Goal: Task Accomplishment & Management: Use online tool/utility

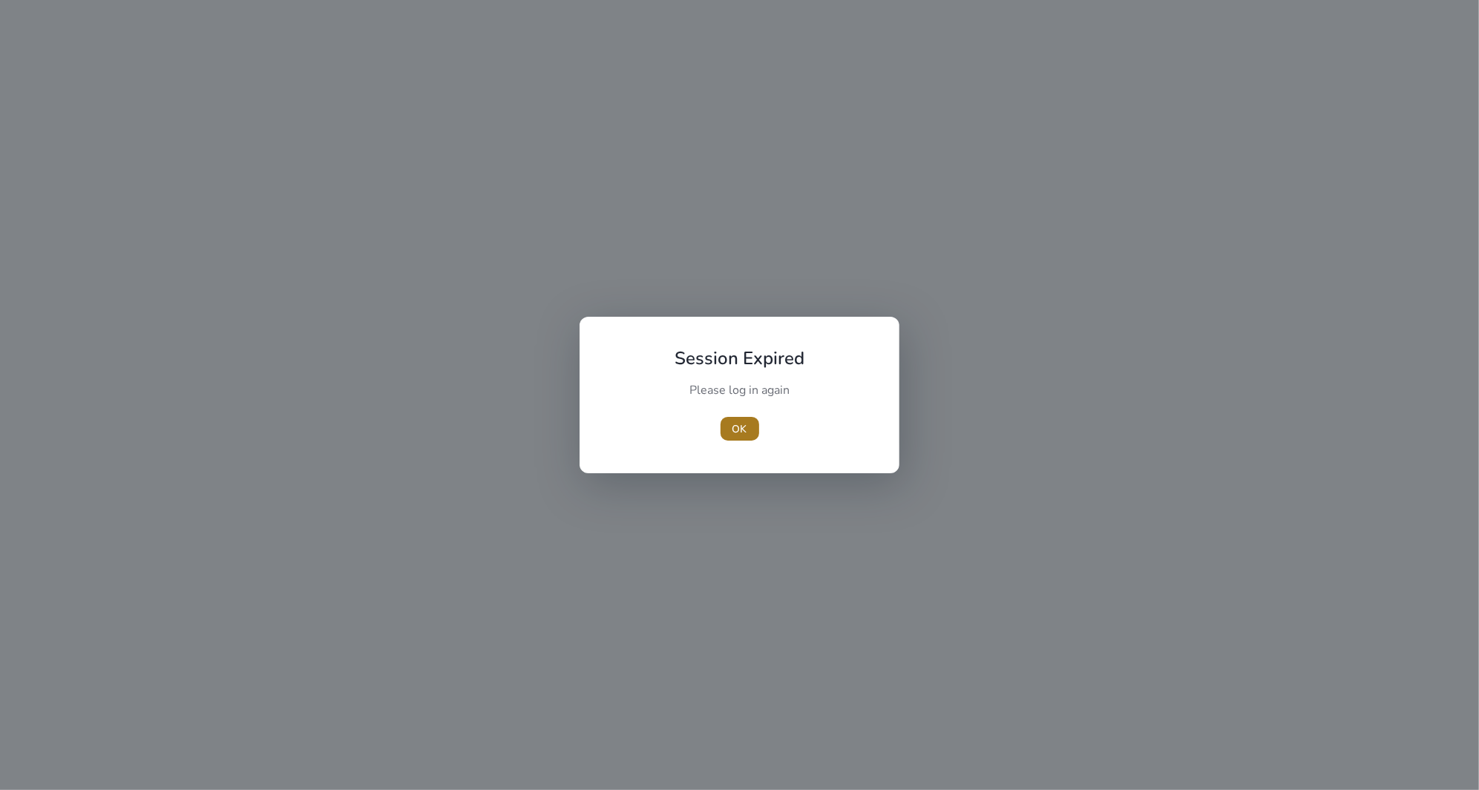
click at [756, 436] on span "button" at bounding box center [740, 429] width 39 height 36
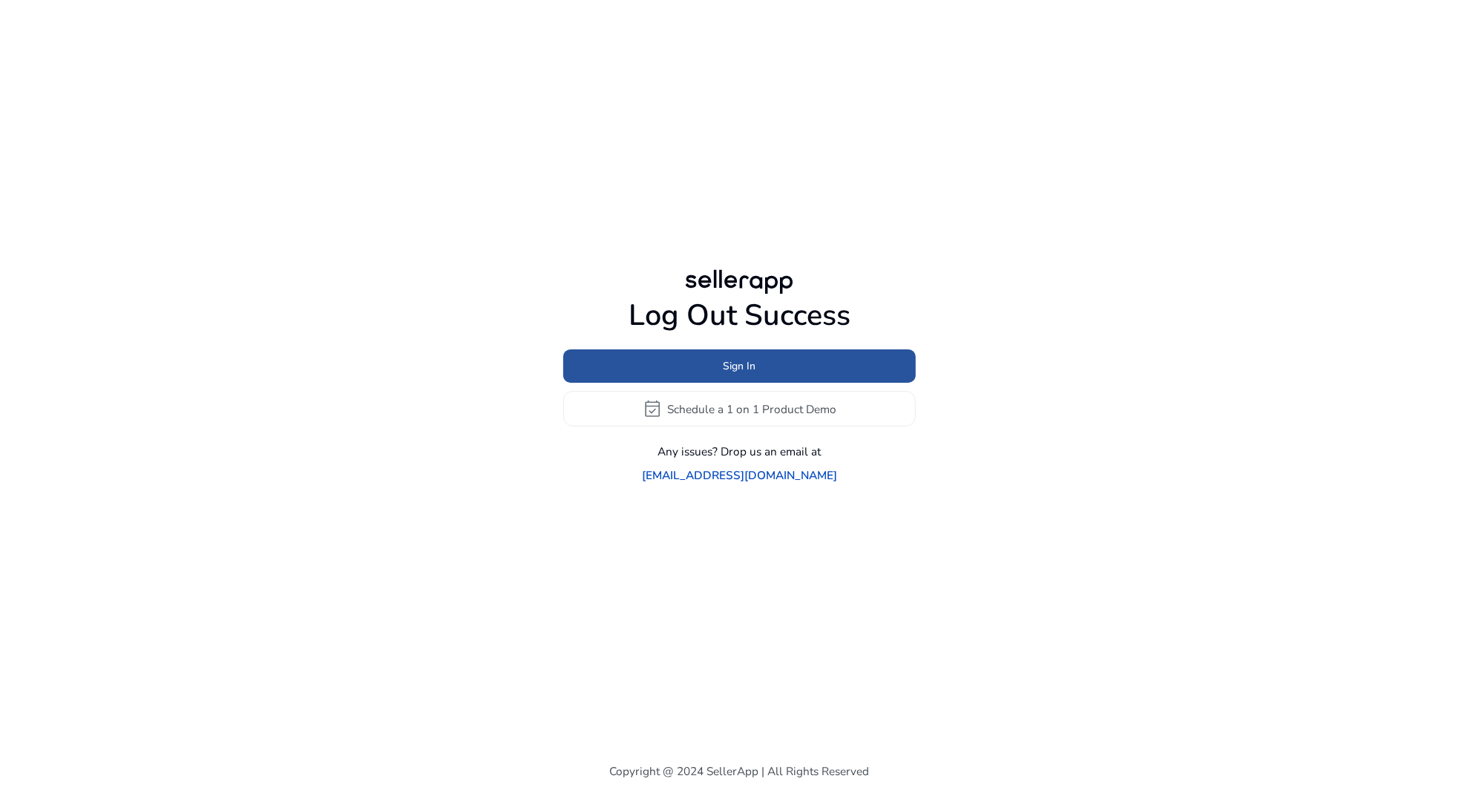
click at [825, 384] on span at bounding box center [739, 367] width 353 height 36
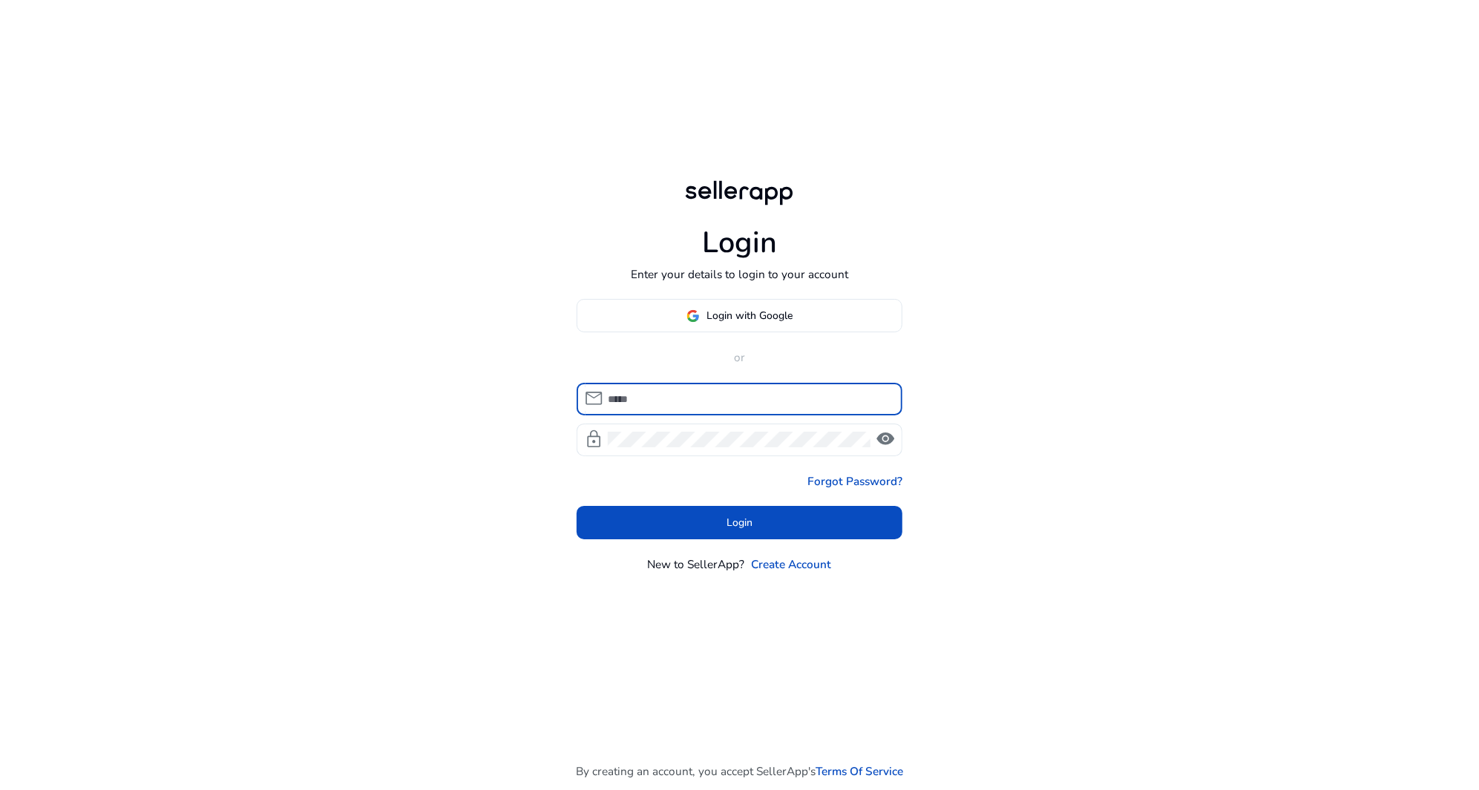
click at [752, 298] on div "Login Enter your details to login to your account Login with Google or mail loc…" at bounding box center [739, 375] width 353 height 750
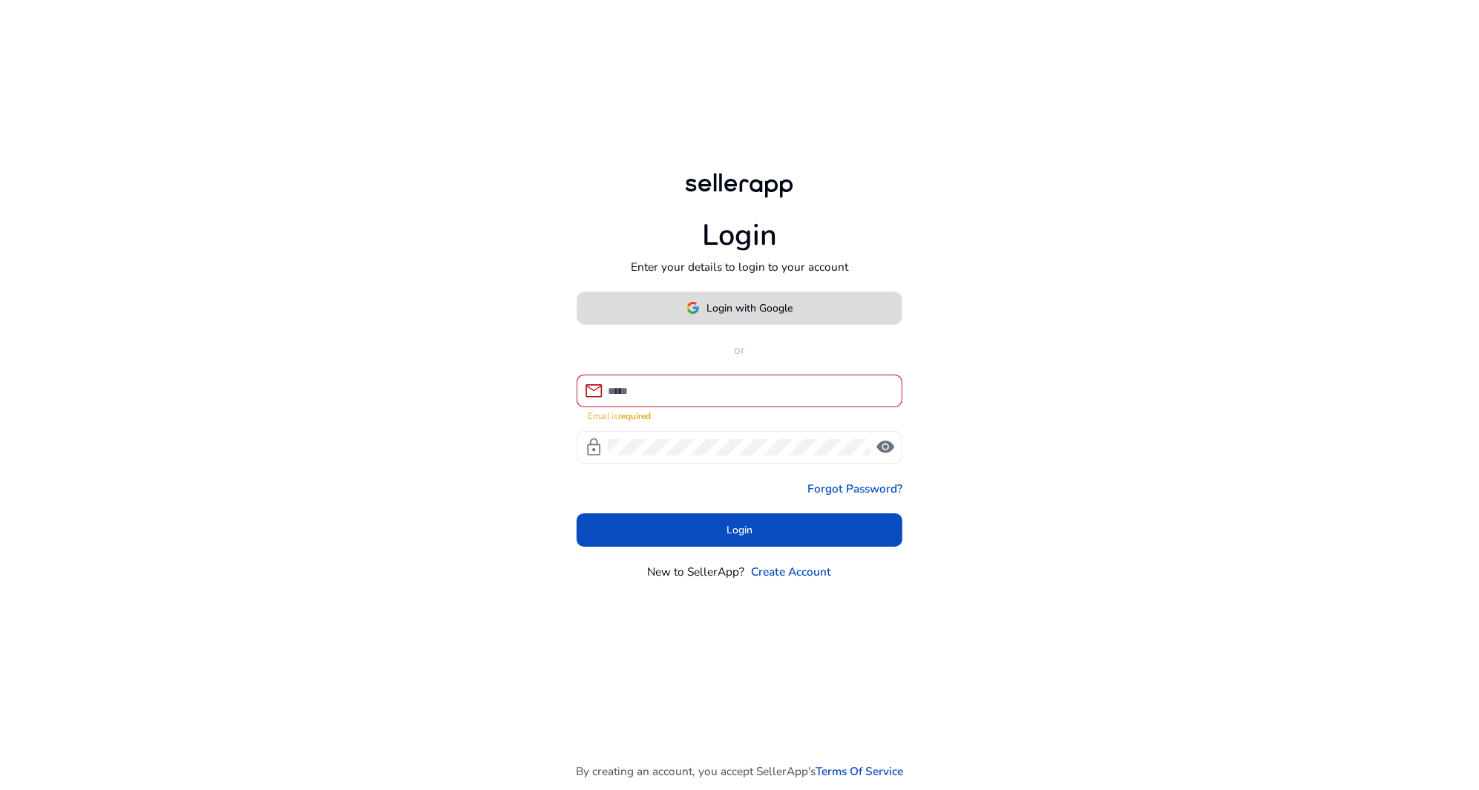
click at [773, 309] on span "Login with Google" at bounding box center [750, 309] width 86 height 16
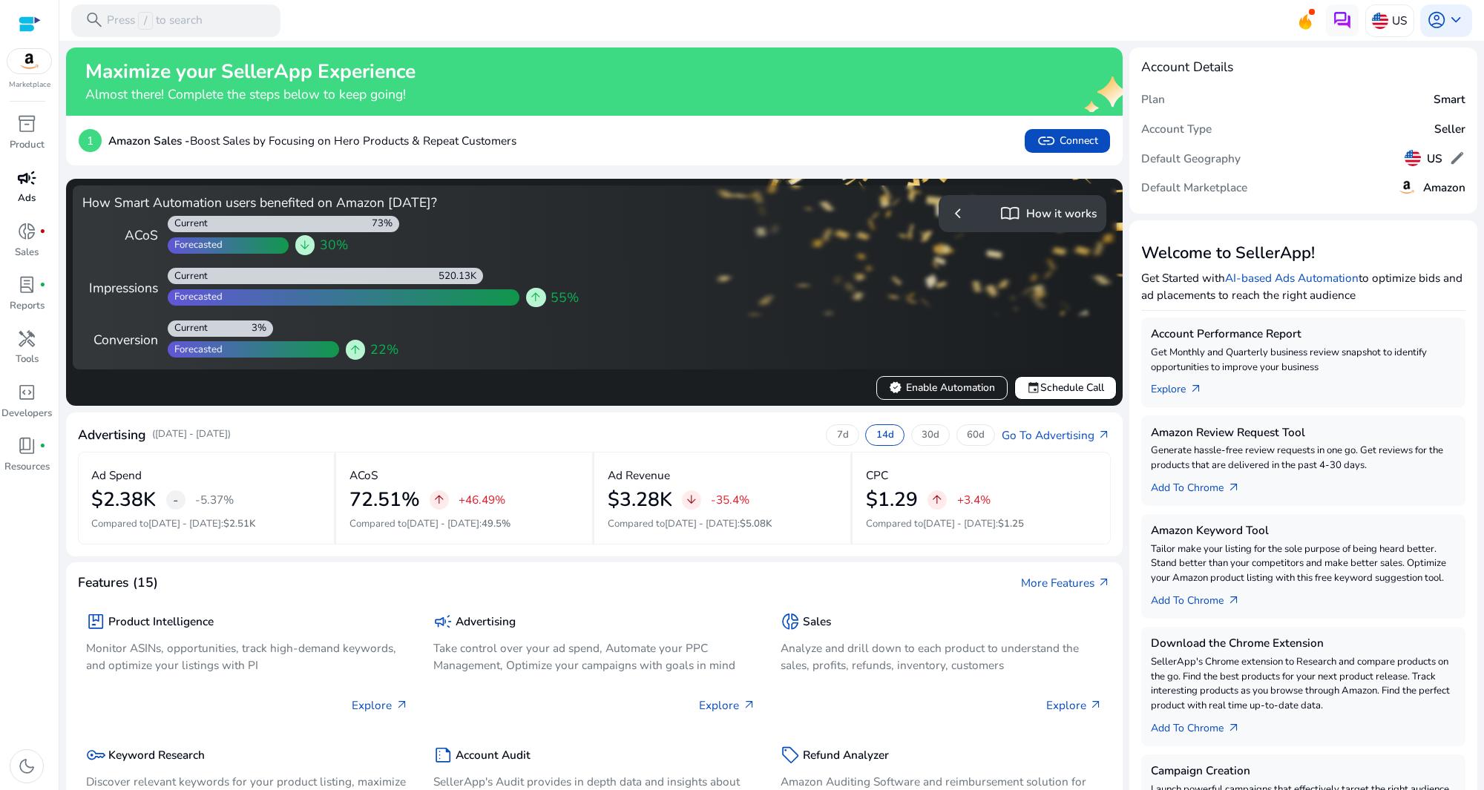
click at [48, 195] on link "campaign Ads" at bounding box center [26, 191] width 53 height 53
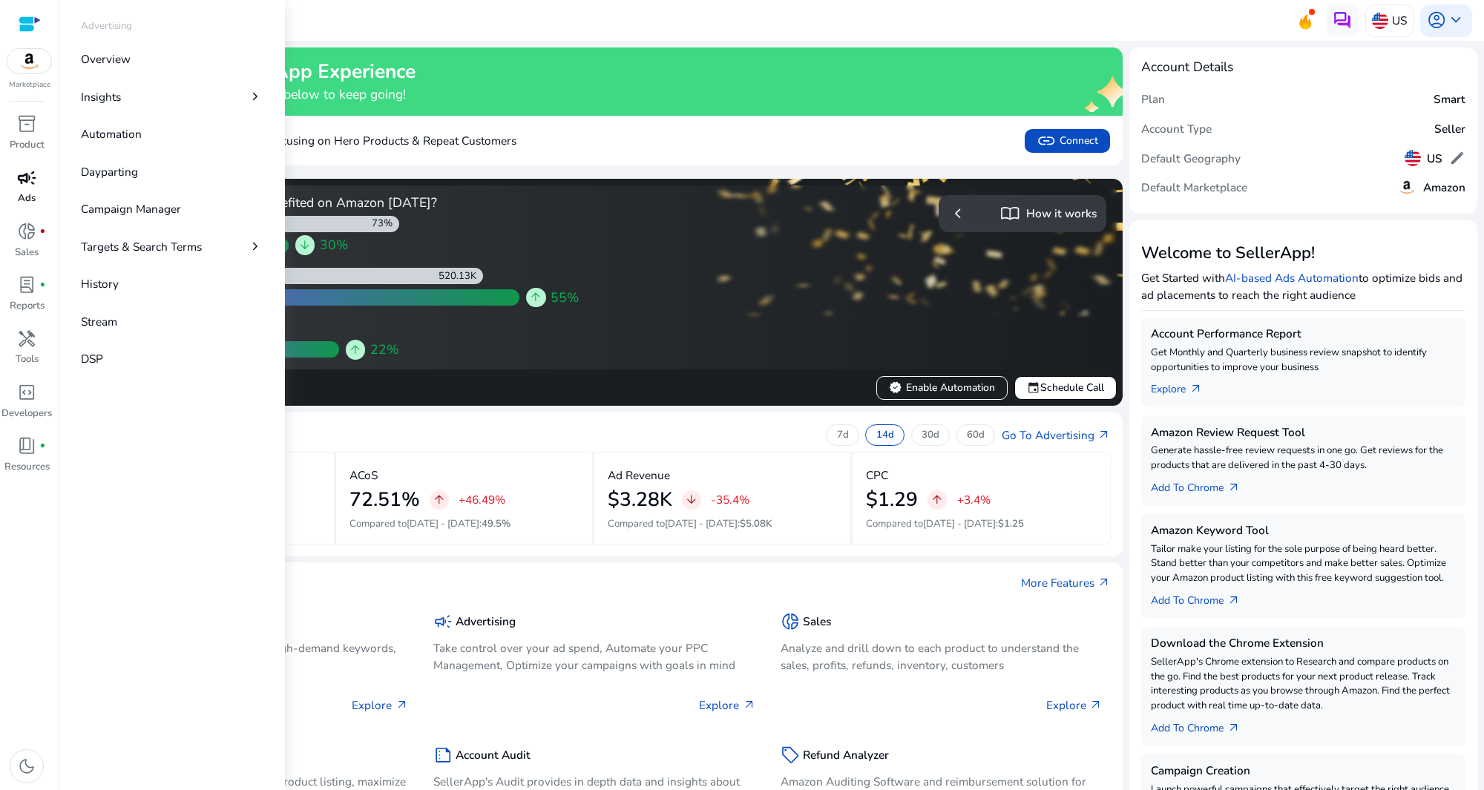
select select "*"
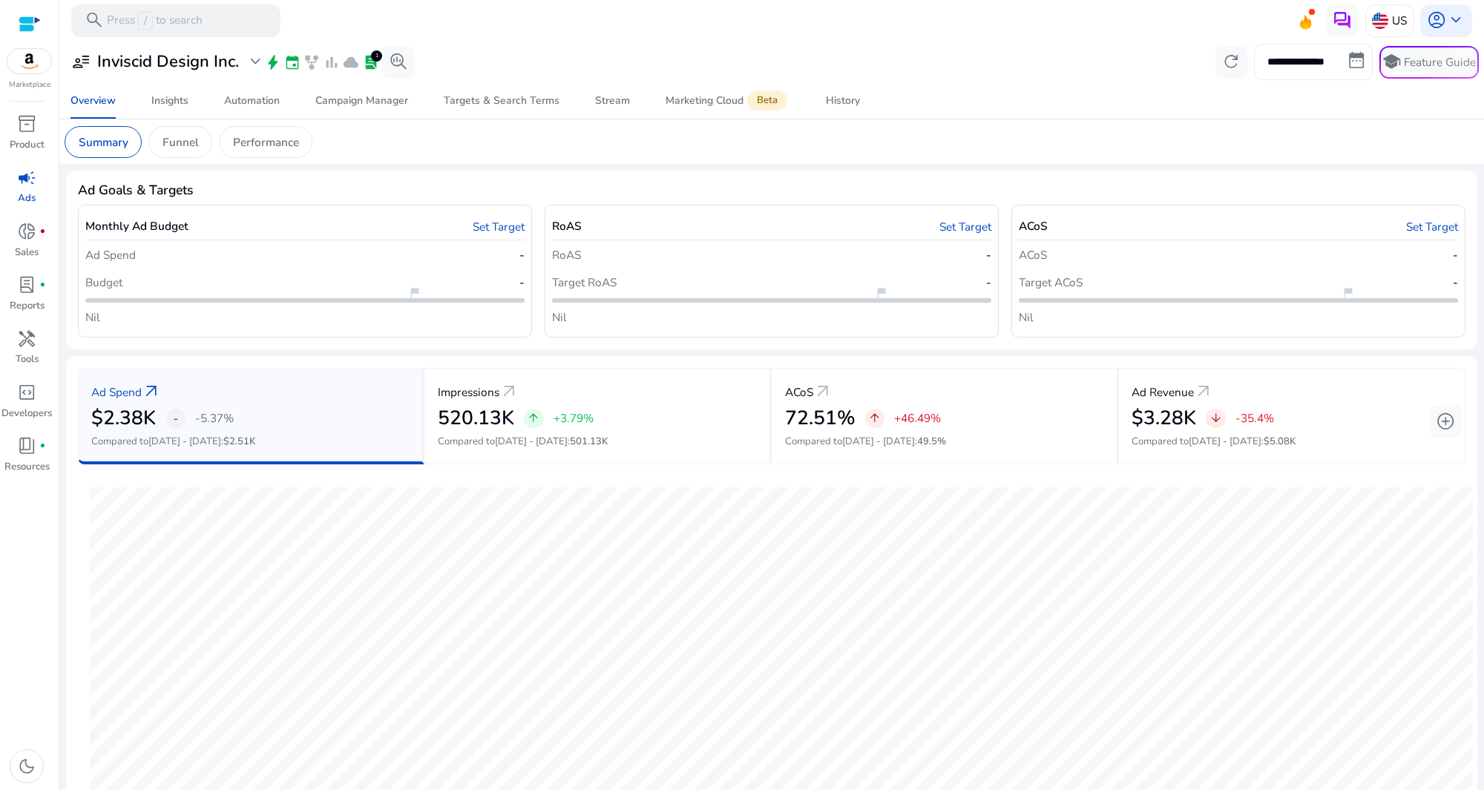
click at [1311, 61] on input "**********" at bounding box center [1313, 62] width 119 height 36
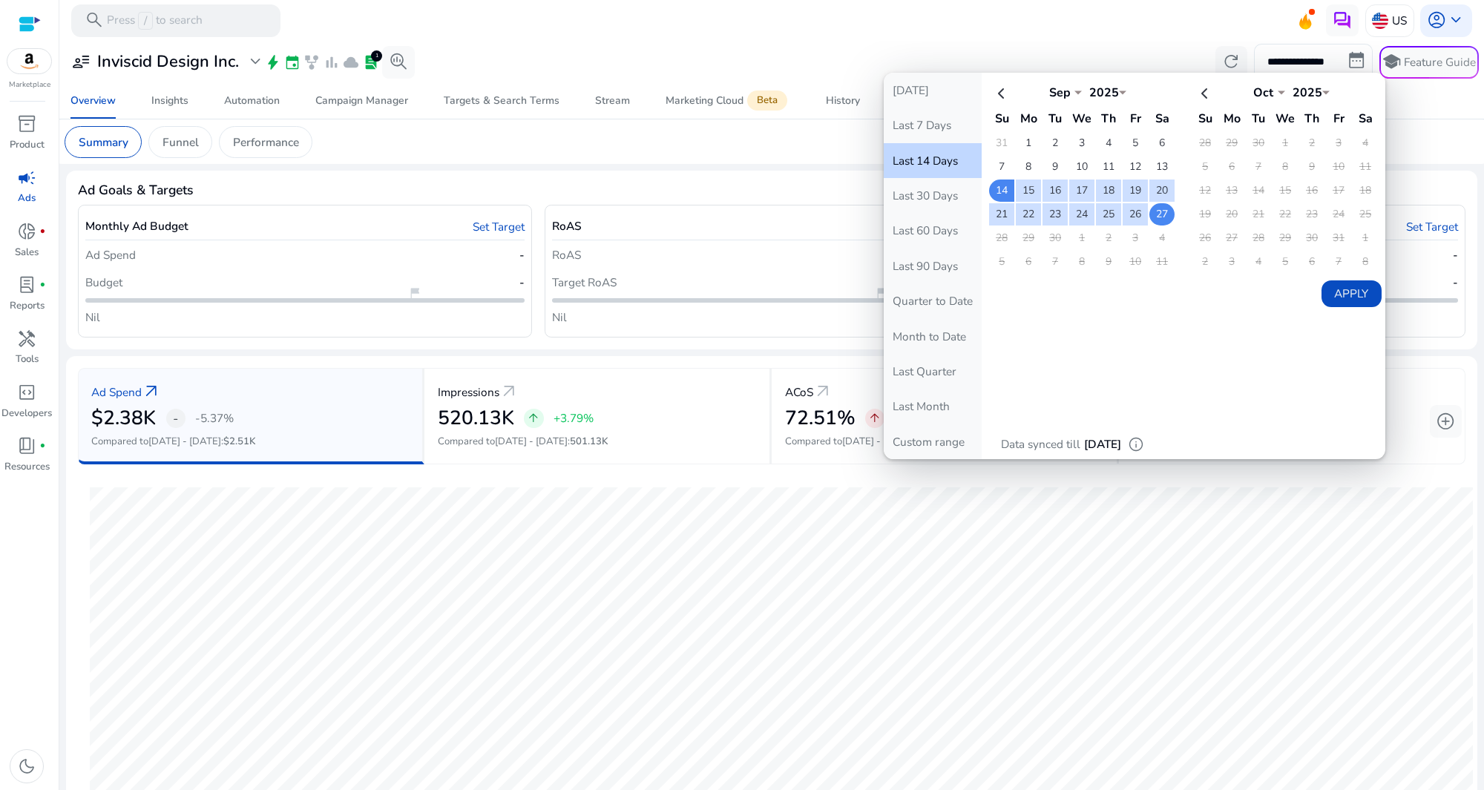
click at [1155, 211] on td "27" at bounding box center [1162, 214] width 25 height 22
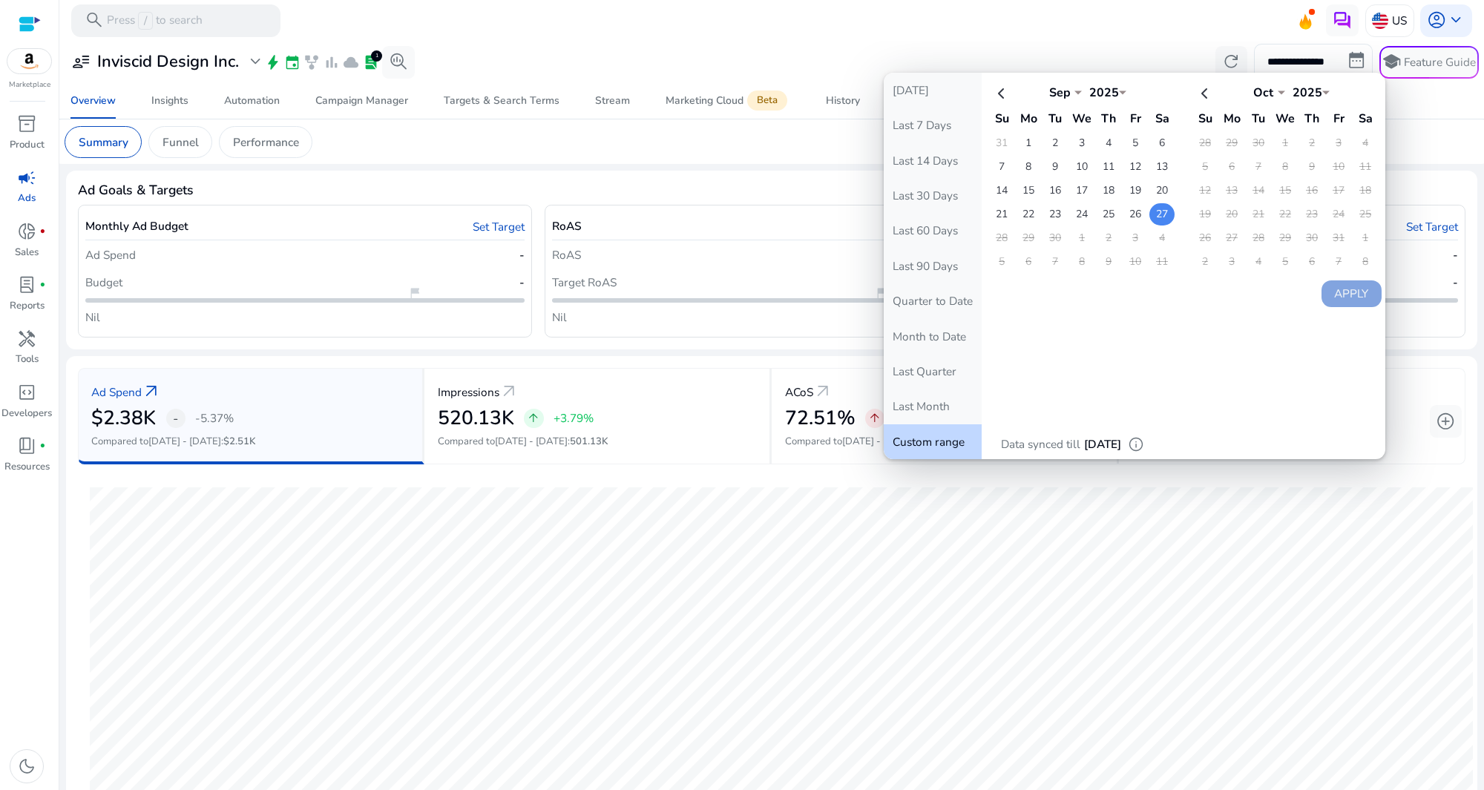
click at [1157, 211] on td "27" at bounding box center [1162, 214] width 25 height 22
click at [1322, 290] on button "Apply" at bounding box center [1352, 294] width 60 height 27
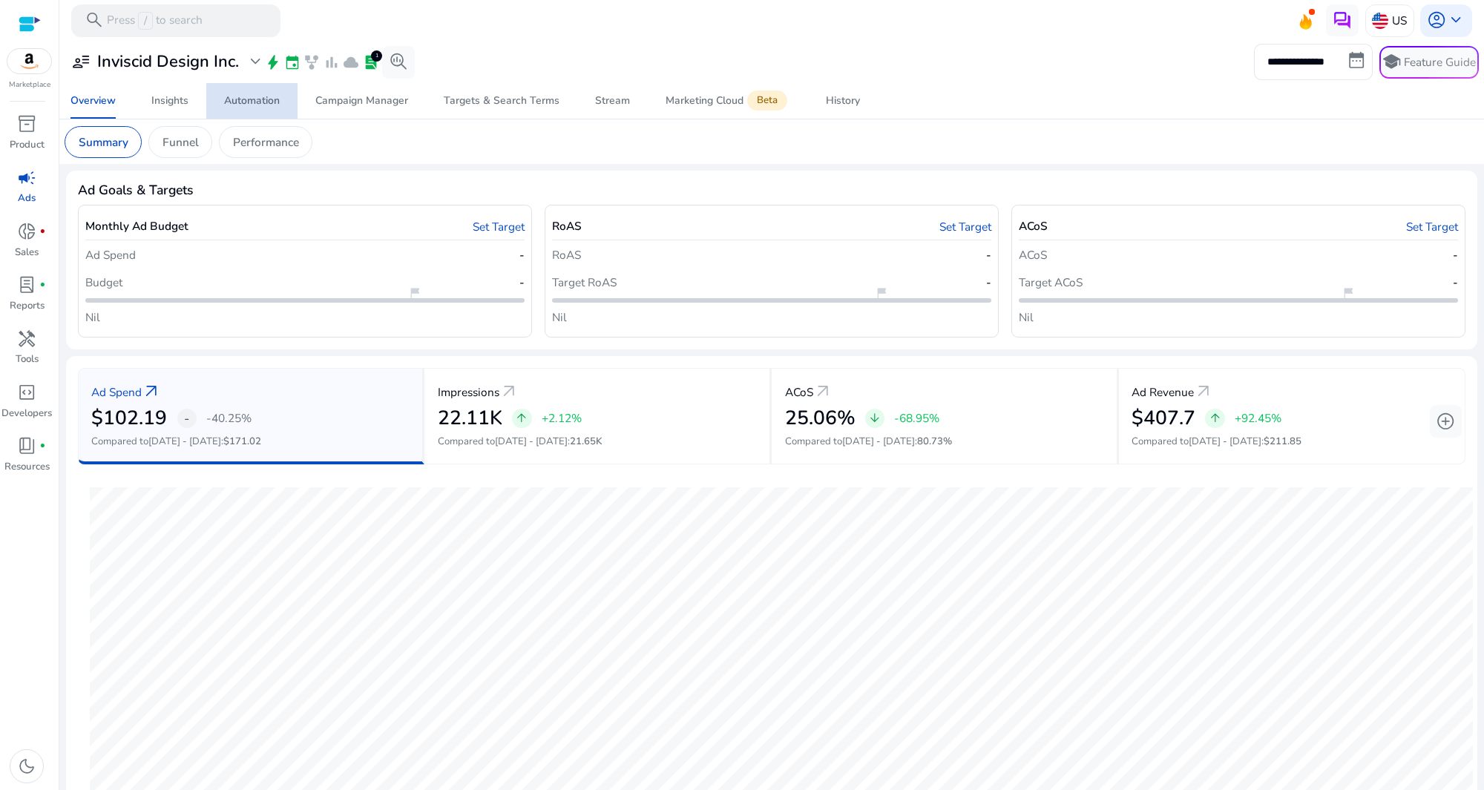
click at [273, 98] on div "Automation" at bounding box center [252, 101] width 56 height 10
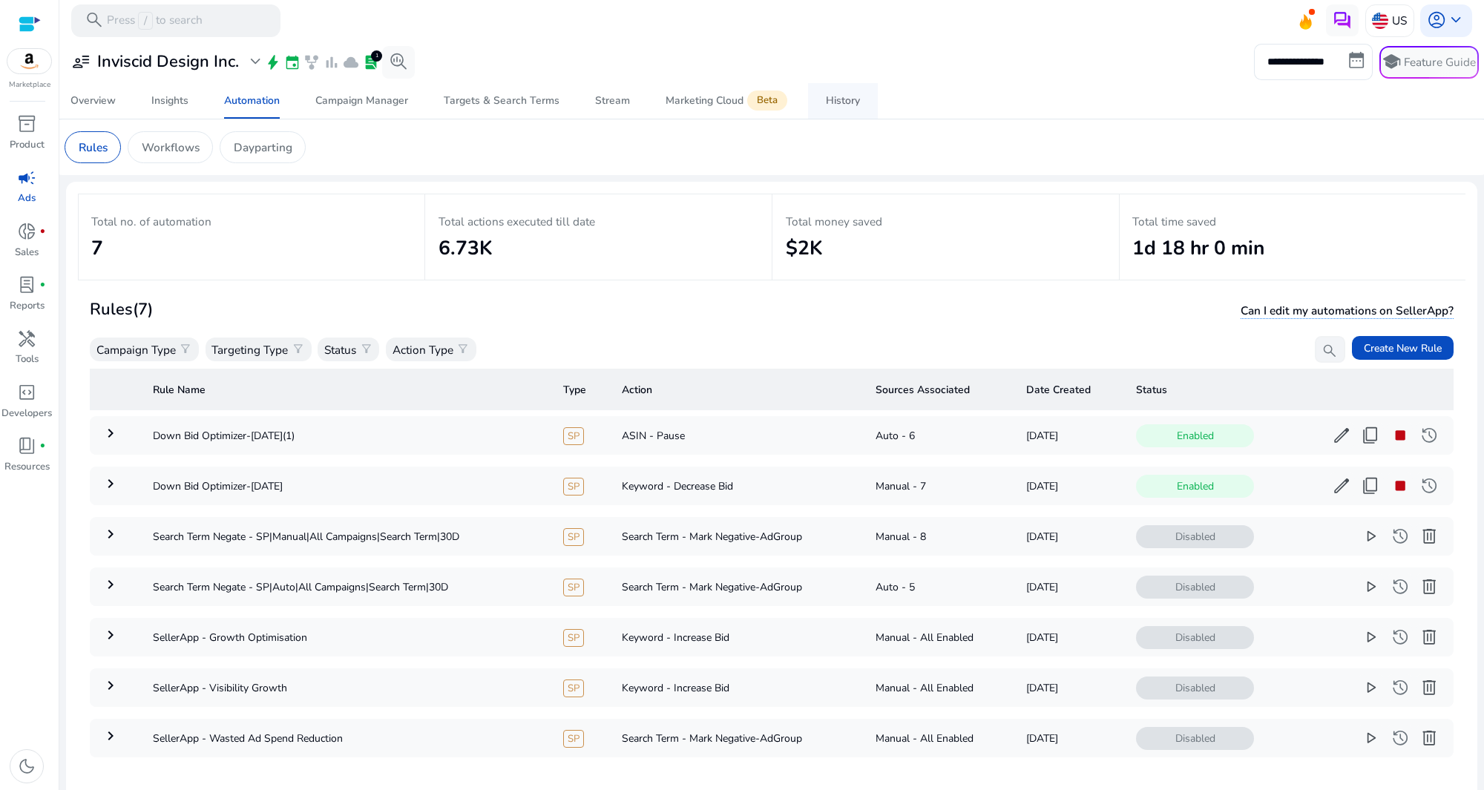
click at [865, 98] on link "History" at bounding box center [843, 101] width 70 height 36
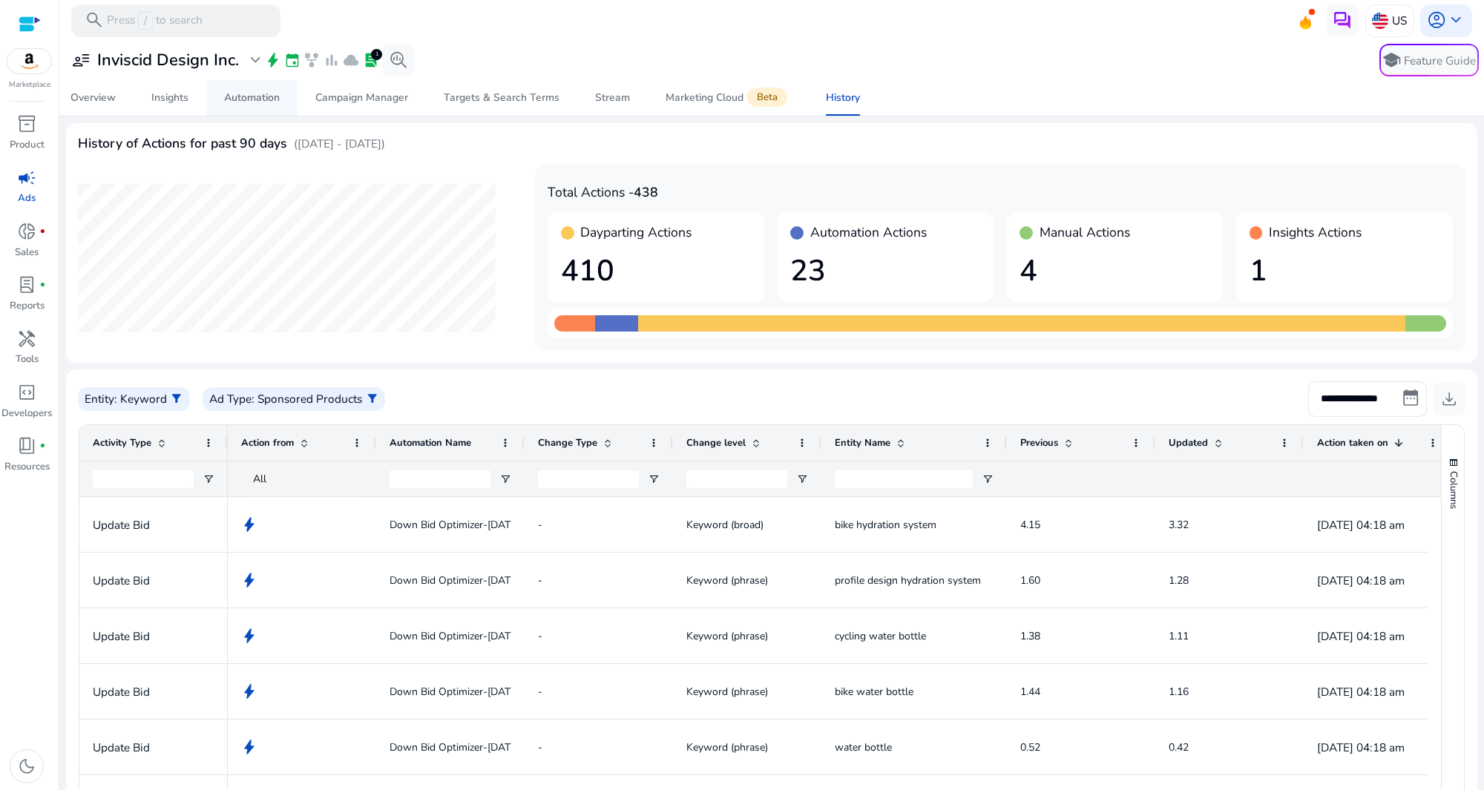
click at [243, 96] on div "Automation" at bounding box center [252, 98] width 56 height 10
